Goal: Task Accomplishment & Management: Use online tool/utility

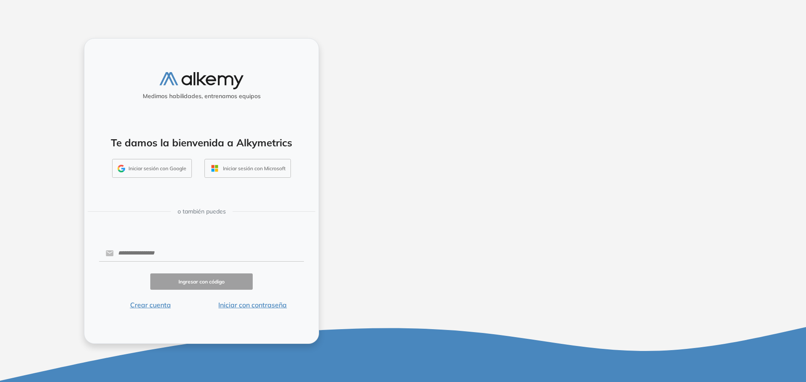
click at [161, 168] on button "Iniciar sesión con Google" at bounding box center [152, 168] width 80 height 19
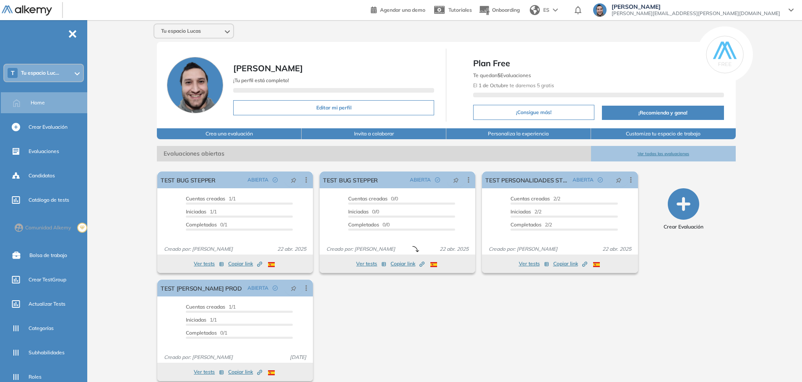
click at [54, 75] on span "Tu espacio Luc..." at bounding box center [40, 73] width 38 height 7
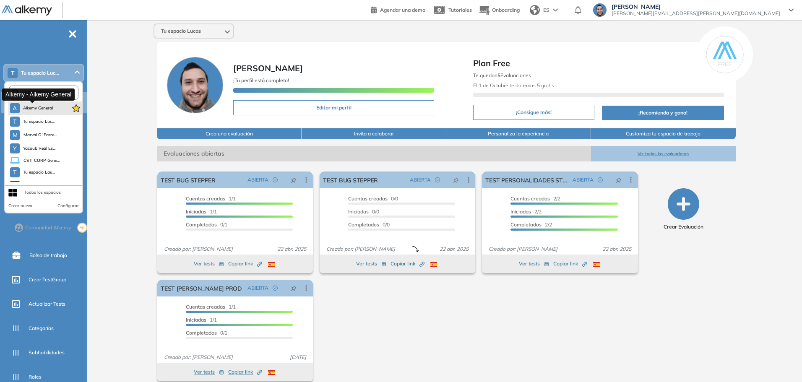
click at [39, 108] on span "Alkemy General" at bounding box center [38, 108] width 30 height 7
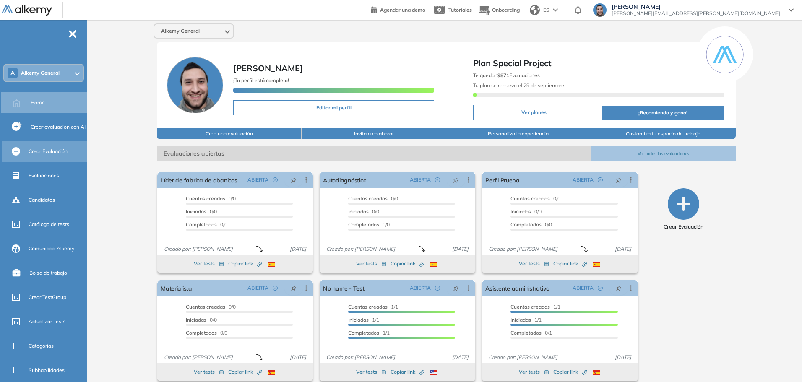
click at [54, 151] on span "Crear Evaluación" at bounding box center [48, 152] width 39 height 8
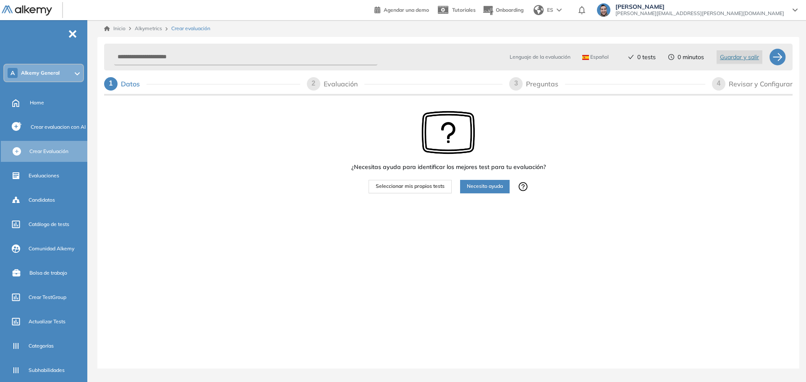
click at [426, 186] on span "Seleccionar mis propios tests" at bounding box center [410, 187] width 69 height 8
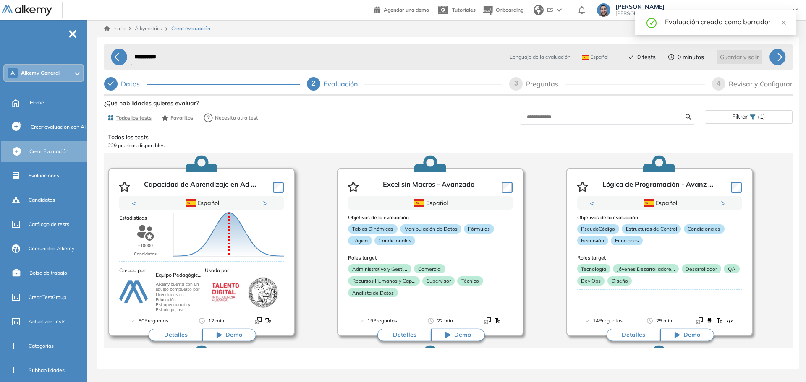
click at [169, 334] on button "Detalles" at bounding box center [176, 335] width 54 height 13
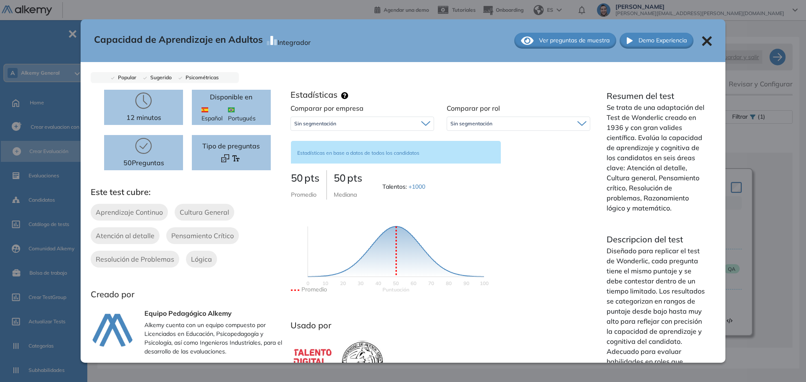
click at [702, 42] on icon at bounding box center [707, 41] width 10 height 10
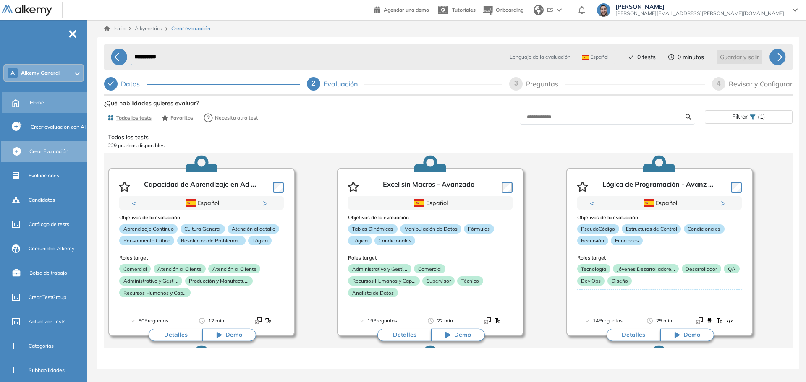
click at [33, 99] on span "Home" at bounding box center [37, 103] width 14 height 8
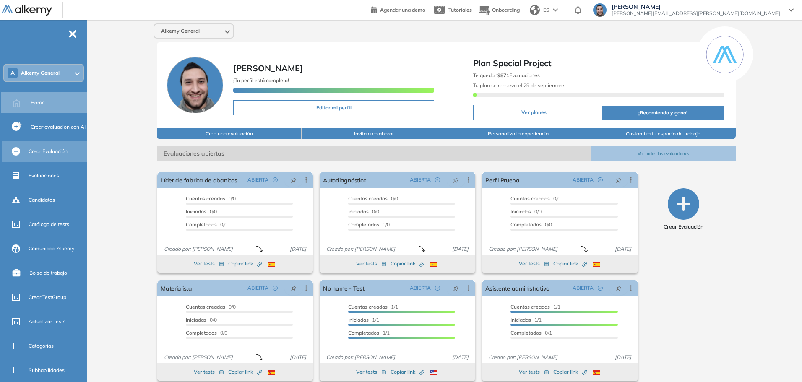
click at [37, 153] on span "Crear Evaluación" at bounding box center [48, 152] width 39 height 8
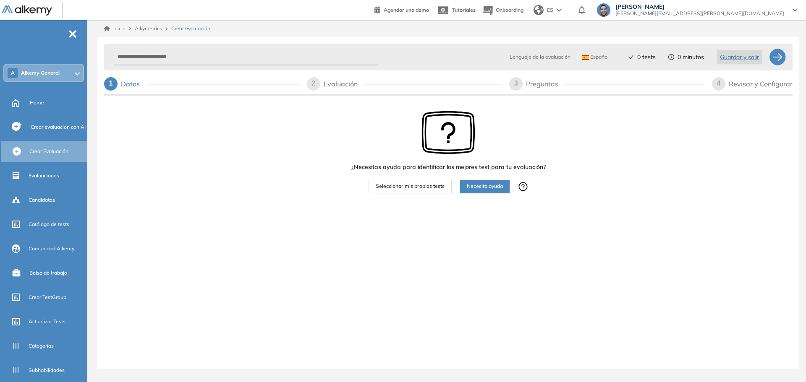
click at [412, 193] on button "Seleccionar mis propios tests" at bounding box center [409, 186] width 83 height 13
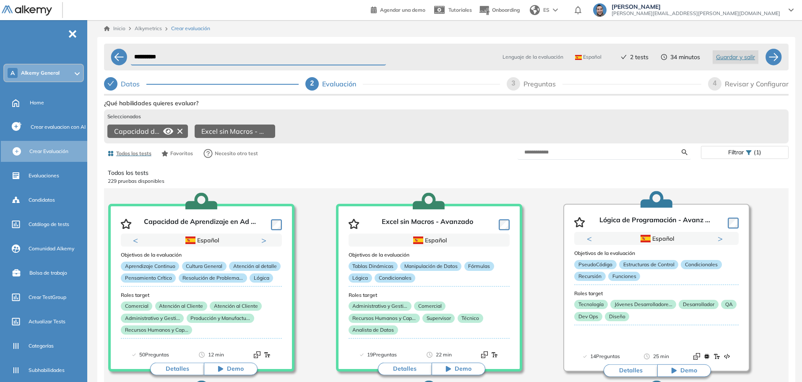
click at [181, 133] on icon at bounding box center [179, 131] width 13 height 13
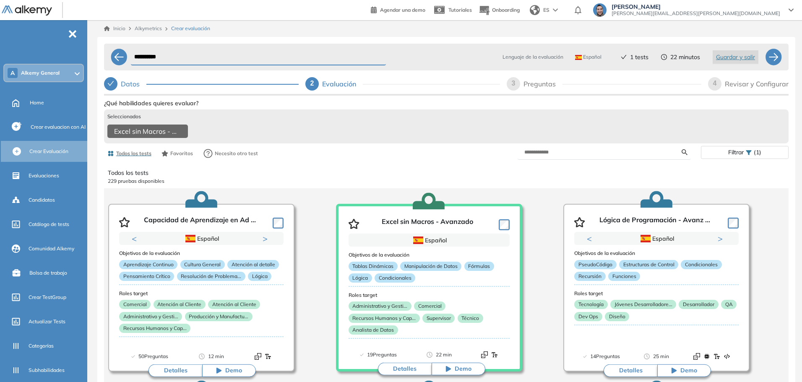
click at [540, 80] on div "Preguntas" at bounding box center [543, 83] width 39 height 13
select select "*****"
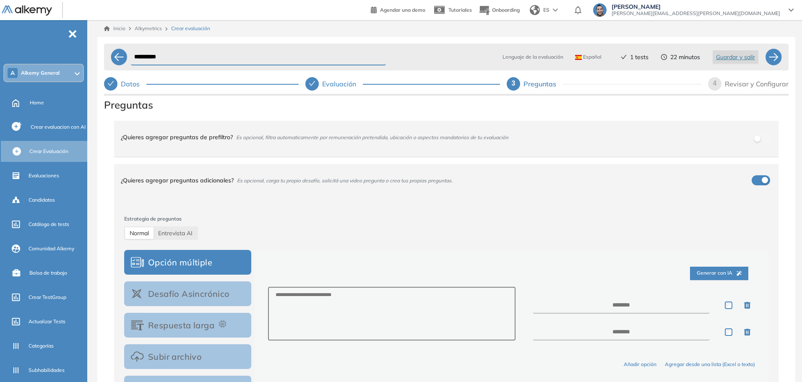
click at [751, 139] on div "¿Quieres agregar preguntas de prefiltro? Es opcional, filtra automaticamente po…" at bounding box center [441, 137] width 641 height 23
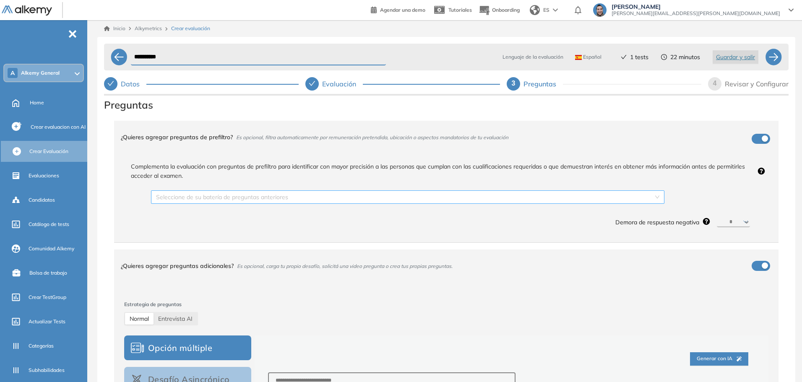
click at [331, 201] on input "search" at bounding box center [405, 197] width 498 height 13
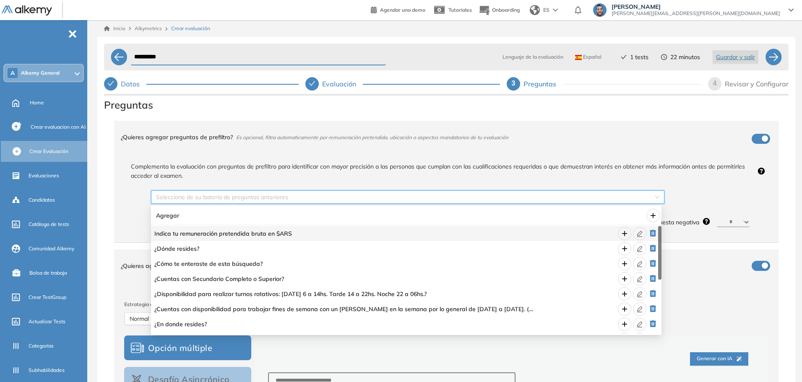
click at [514, 196] on input "search" at bounding box center [405, 197] width 498 height 13
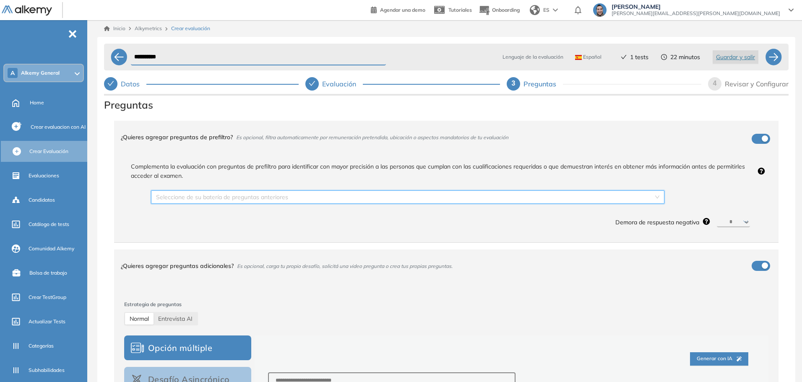
click at [757, 138] on div "¿Quieres agregar preguntas de prefiltro? Es opcional, filtra automaticamente po…" at bounding box center [441, 137] width 641 height 23
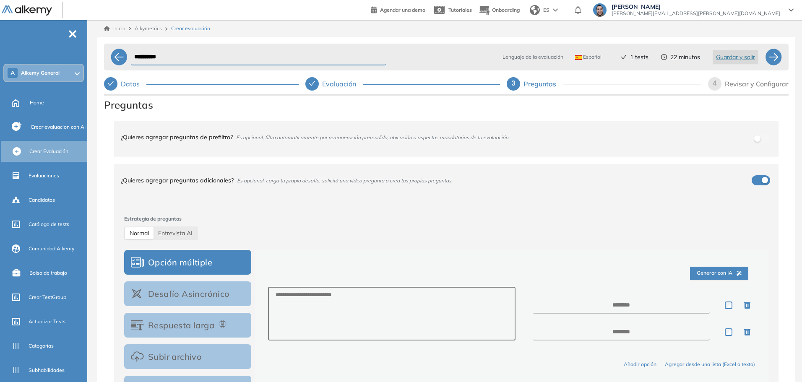
click at [756, 83] on div "Revisar y Configurar" at bounding box center [757, 83] width 64 height 13
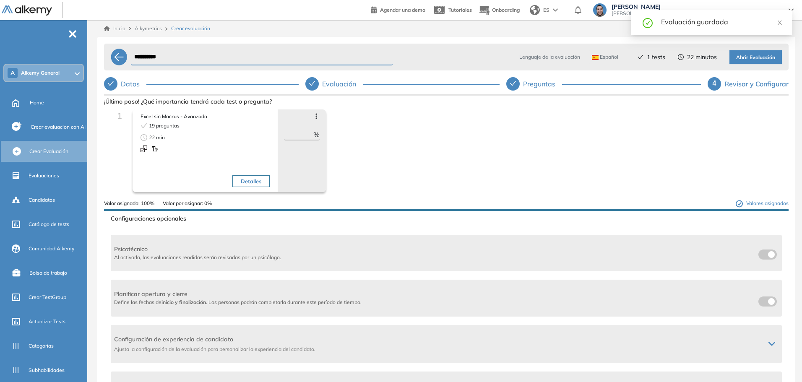
scroll to position [42, 0]
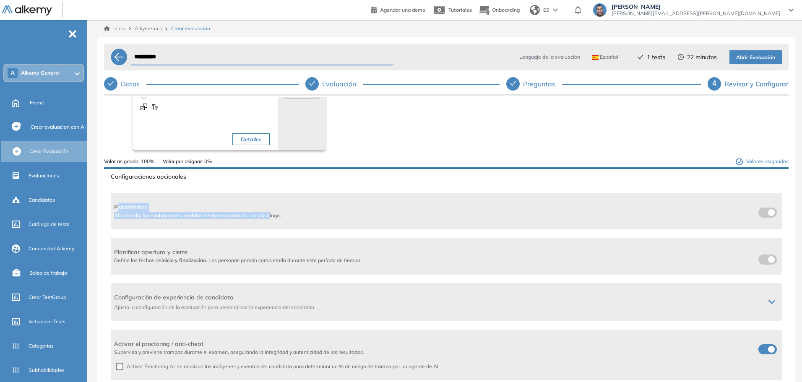
drag, startPoint x: 118, startPoint y: 208, endPoint x: 271, endPoint y: 219, distance: 152.7
click at [271, 219] on div "Psicotécnico Al activarla, las evaluaciones rendidas serán revisadas por un psi…" at bounding box center [197, 211] width 167 height 16
click at [271, 219] on span "Al activarla, las evaluaciones rendidas serán revisadas por un psicólogo." at bounding box center [197, 216] width 167 height 8
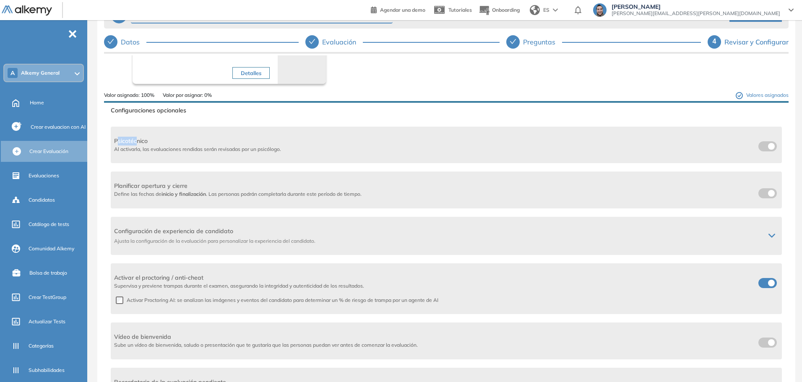
drag, startPoint x: 118, startPoint y: 142, endPoint x: 130, endPoint y: 152, distance: 16.1
click at [137, 143] on span "Psicotécnico" at bounding box center [197, 141] width 167 height 9
drag, startPoint x: 130, startPoint y: 151, endPoint x: 207, endPoint y: 150, distance: 77.2
click at [207, 150] on span "Al activarla, las evaluaciones rendidas serán revisadas por un psicólogo." at bounding box center [197, 150] width 167 height 8
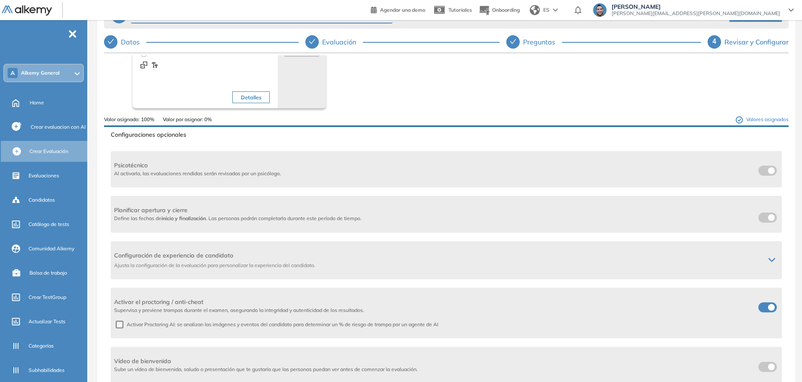
scroll to position [66, 0]
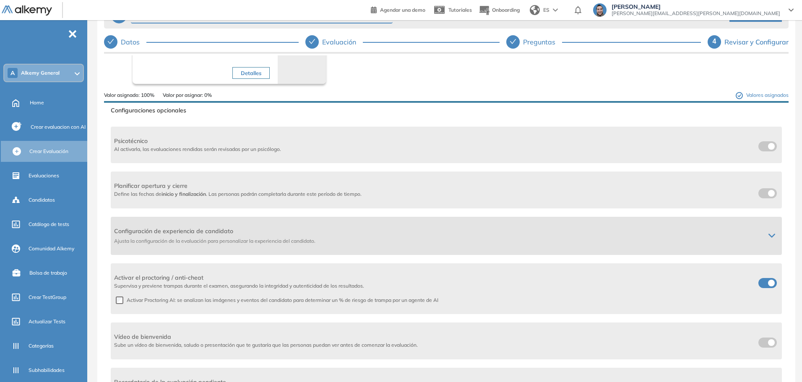
click at [769, 236] on icon at bounding box center [772, 235] width 7 height 7
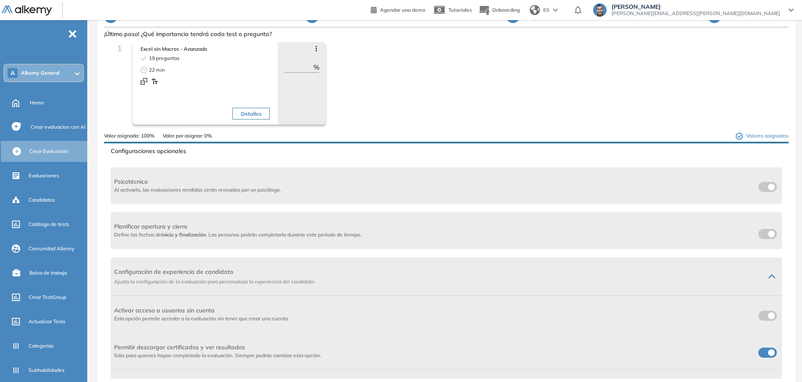
scroll to position [0, 0]
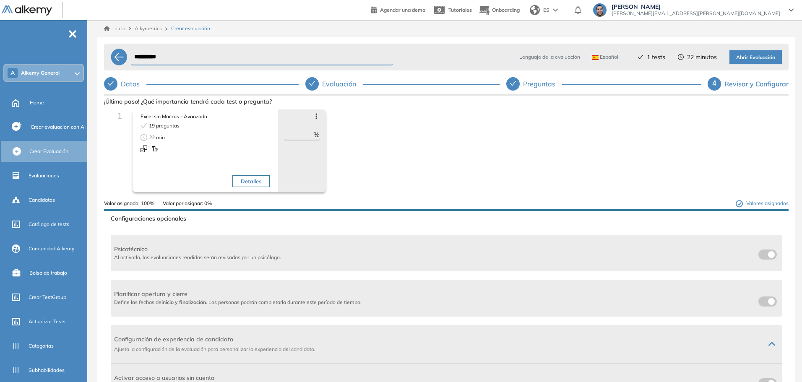
click at [756, 13] on span "[PERSON_NAME][EMAIL_ADDRESS][PERSON_NAME][DOMAIN_NAME]" at bounding box center [696, 13] width 169 height 7
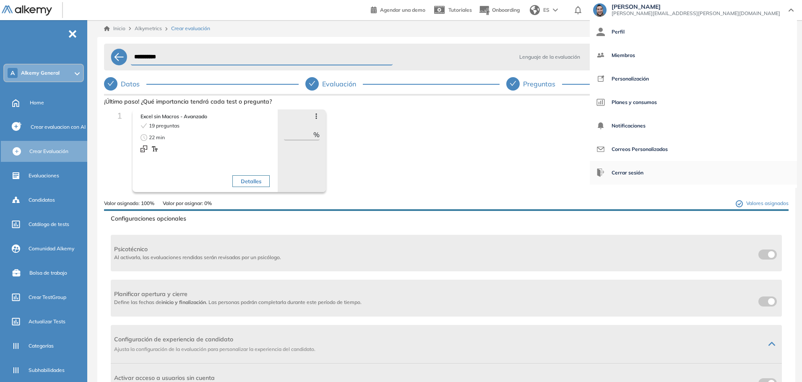
click at [644, 170] on span "Cerrar sesión" at bounding box center [628, 173] width 32 height 20
